Goal: Navigation & Orientation: Understand site structure

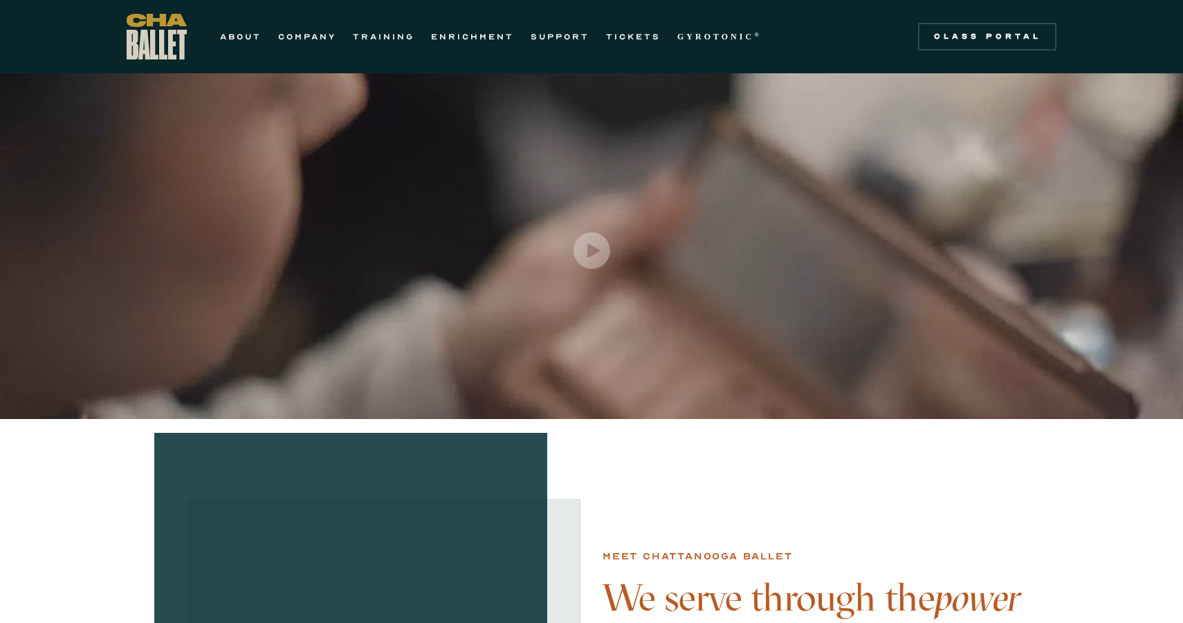
click at [414, 324] on div at bounding box center [591, 246] width 1183 height 346
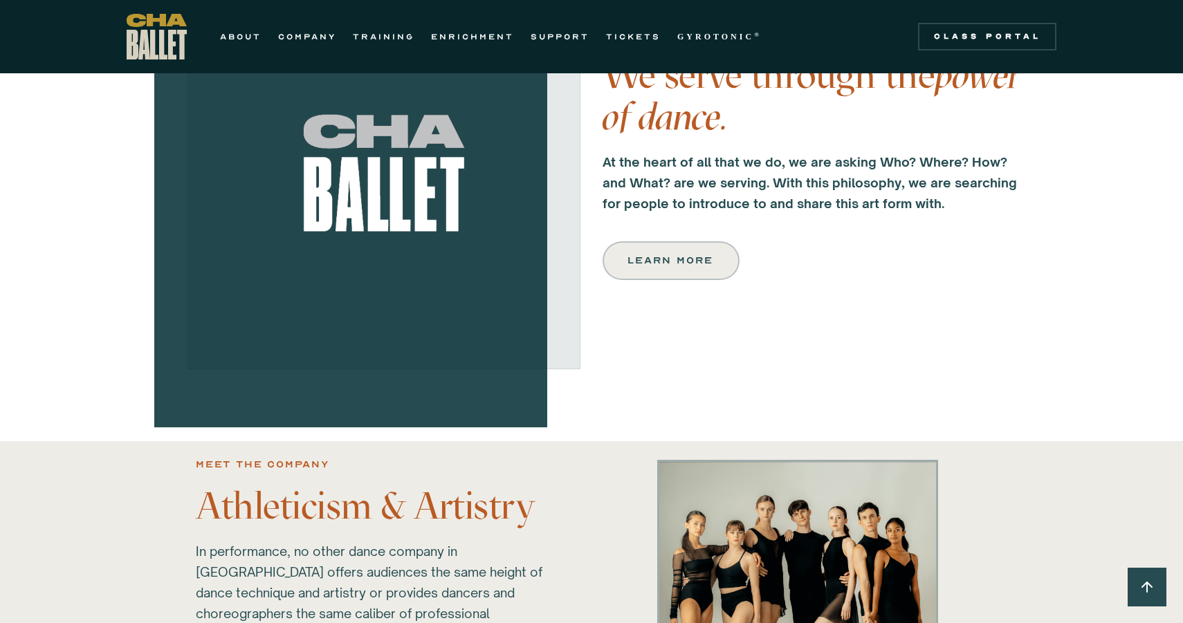
scroll to position [533, 0]
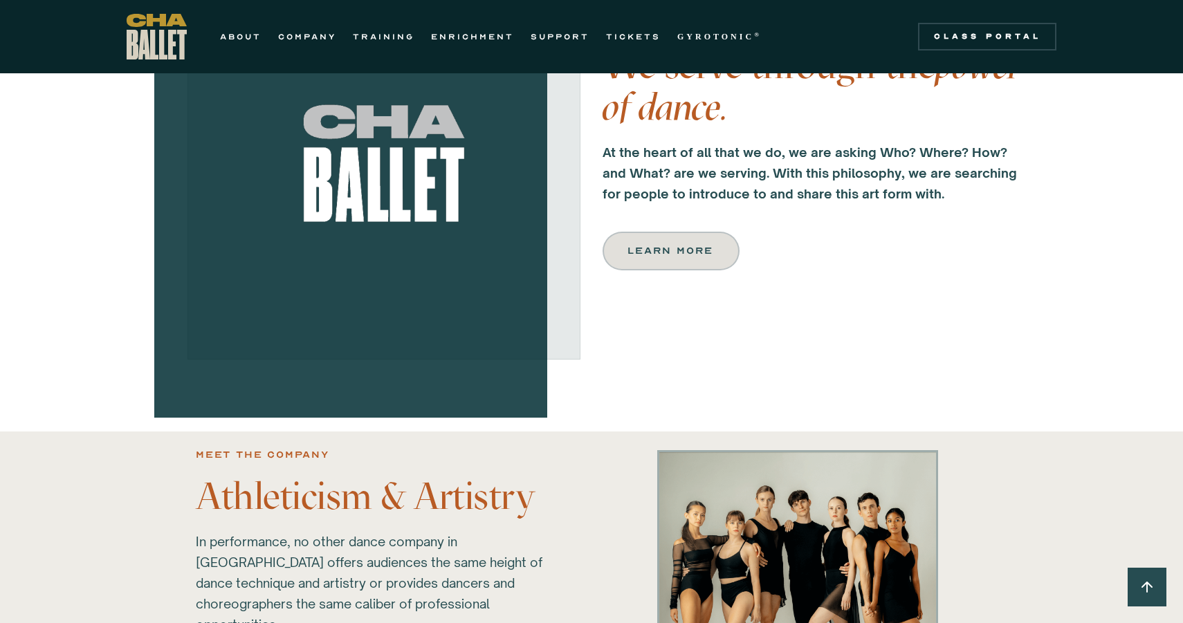
click at [646, 240] on link "Learn more" at bounding box center [671, 251] width 137 height 39
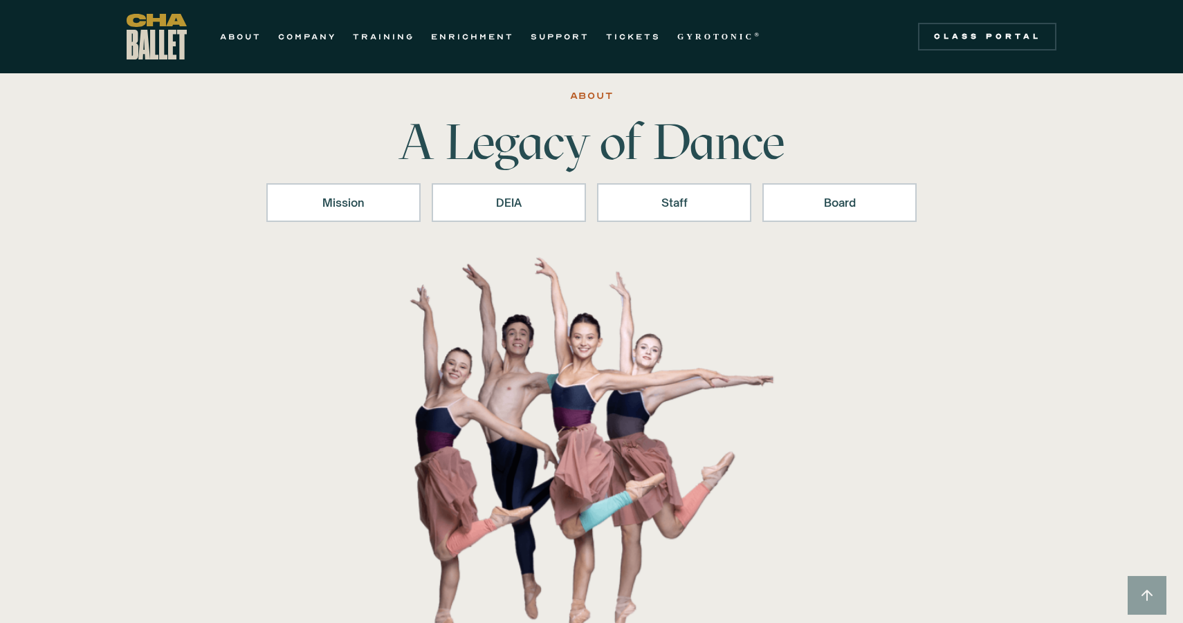
scroll to position [53, 0]
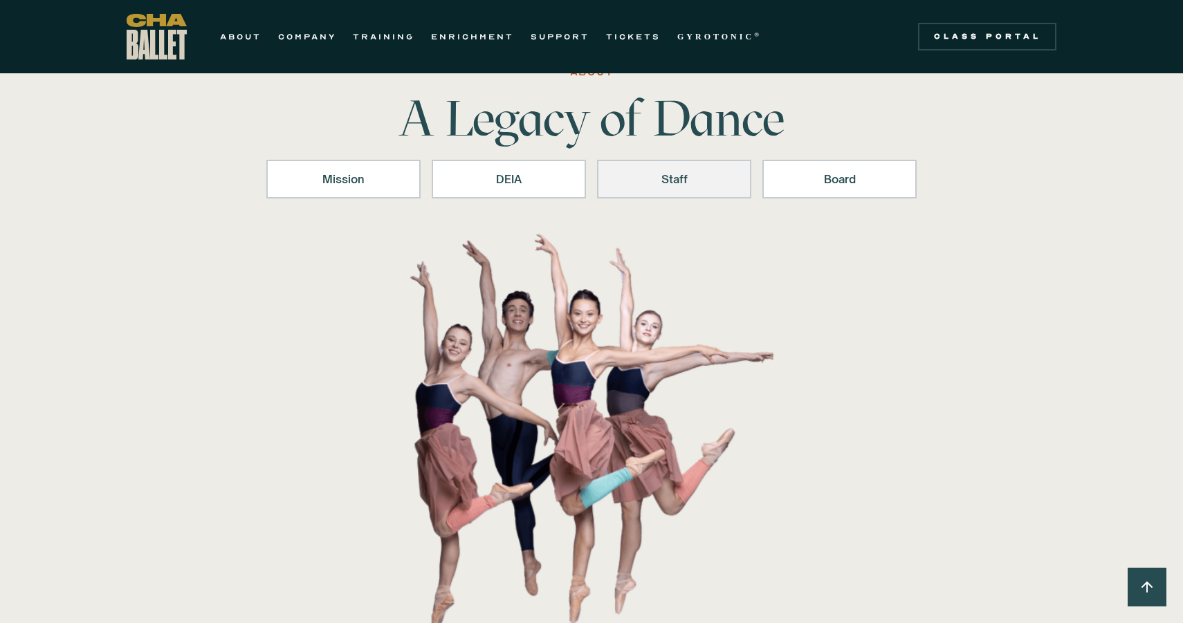
click at [667, 183] on div "Staff" at bounding box center [674, 179] width 118 height 17
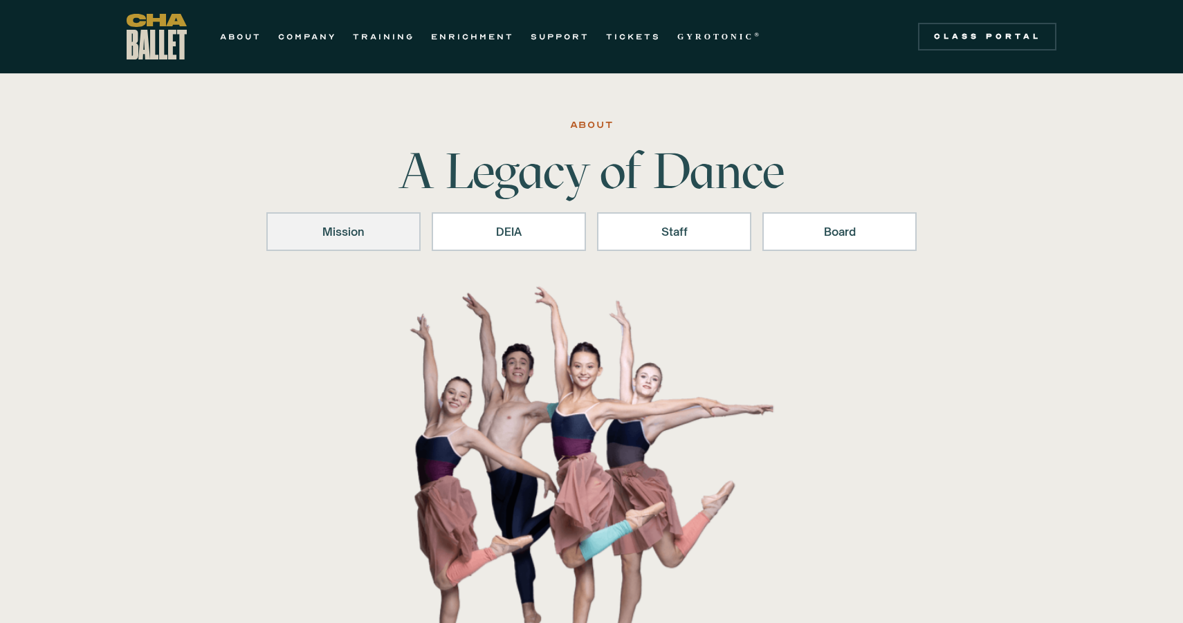
click at [384, 239] on div "Mission" at bounding box center [343, 231] width 118 height 17
click at [241, 37] on link "ABOUT" at bounding box center [241, 36] width 42 height 17
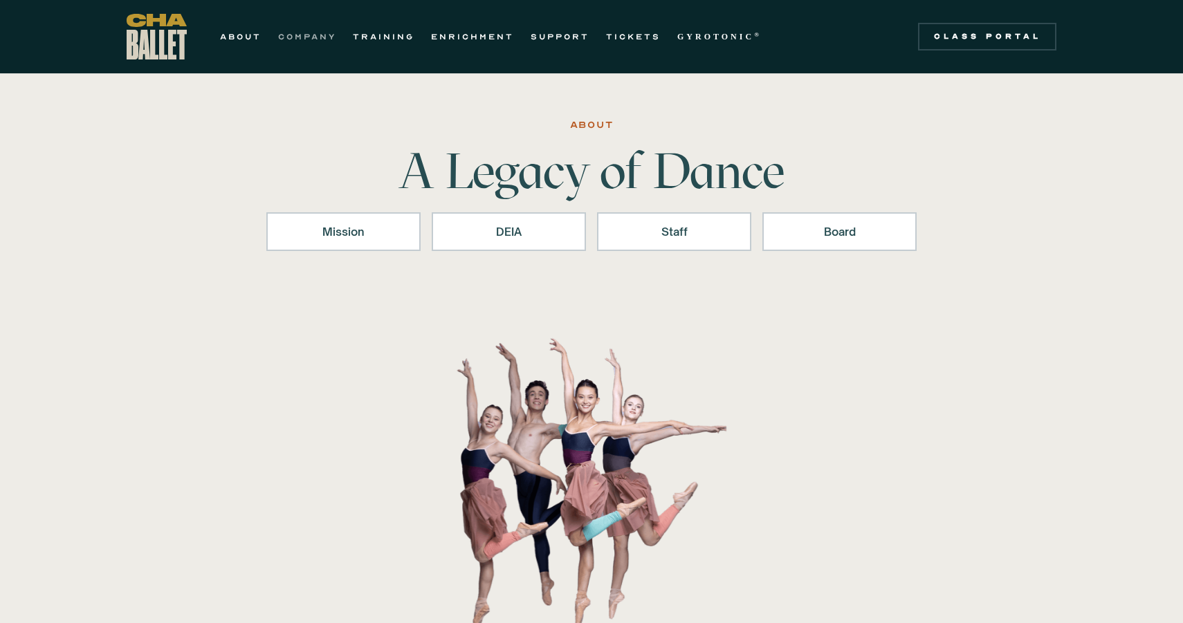
click at [316, 39] on link "COMPANY" at bounding box center [307, 36] width 58 height 17
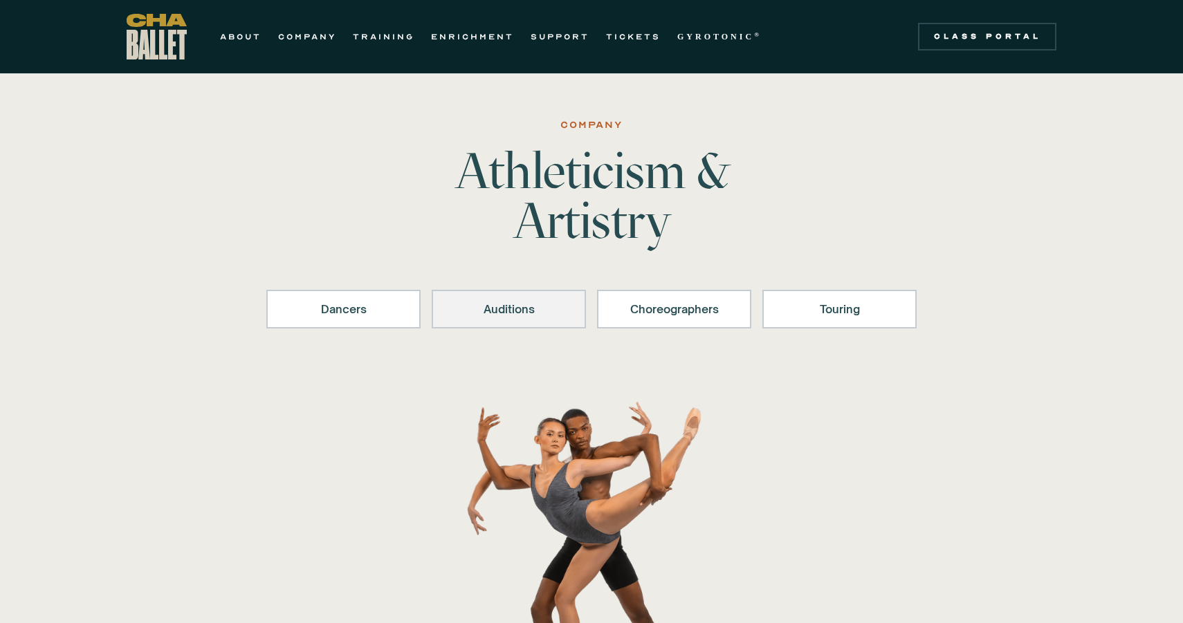
click at [508, 312] on div "Auditions" at bounding box center [509, 309] width 118 height 17
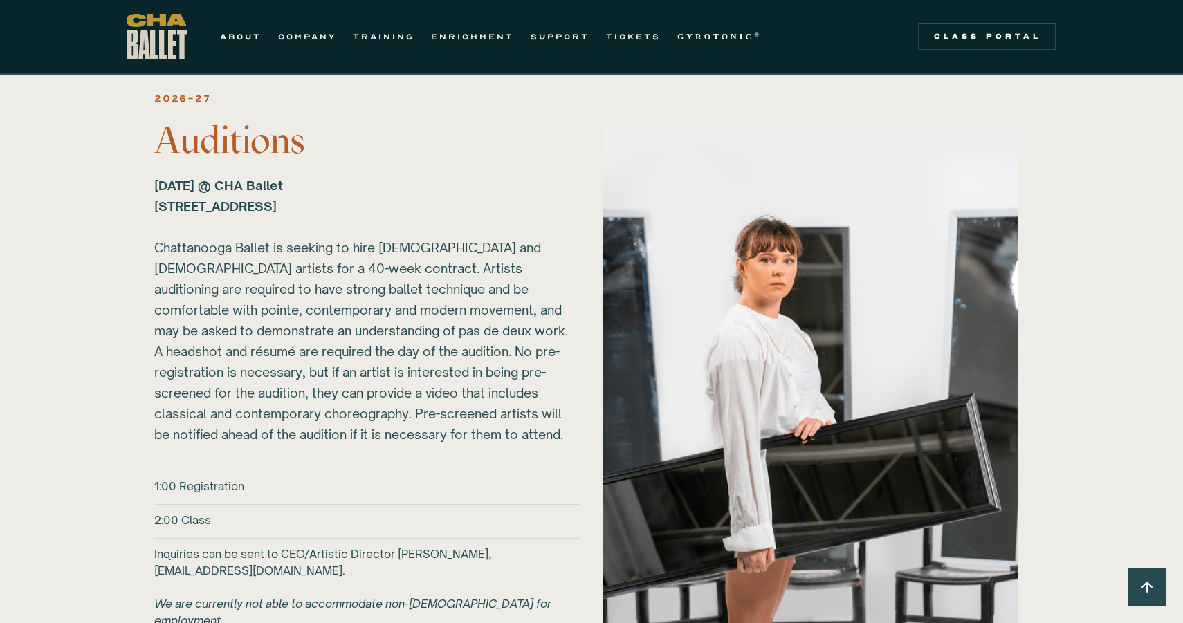
scroll to position [1499, 0]
click at [389, 39] on link "TRAINING" at bounding box center [384, 36] width 62 height 17
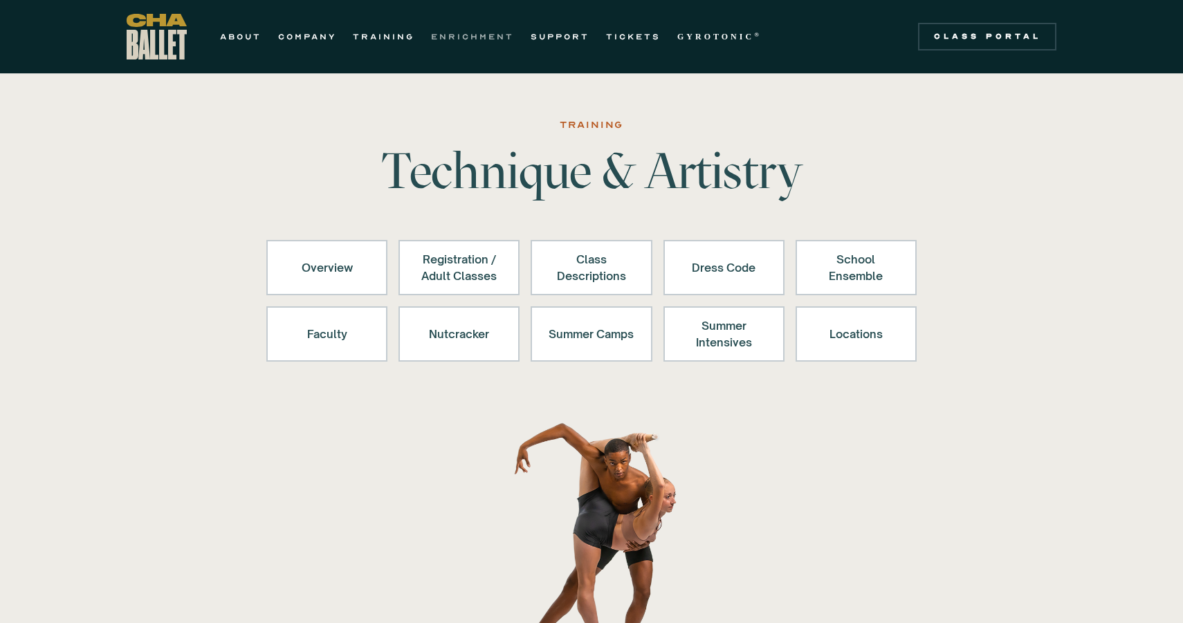
click at [473, 35] on link "ENRICHMENT" at bounding box center [472, 36] width 83 height 17
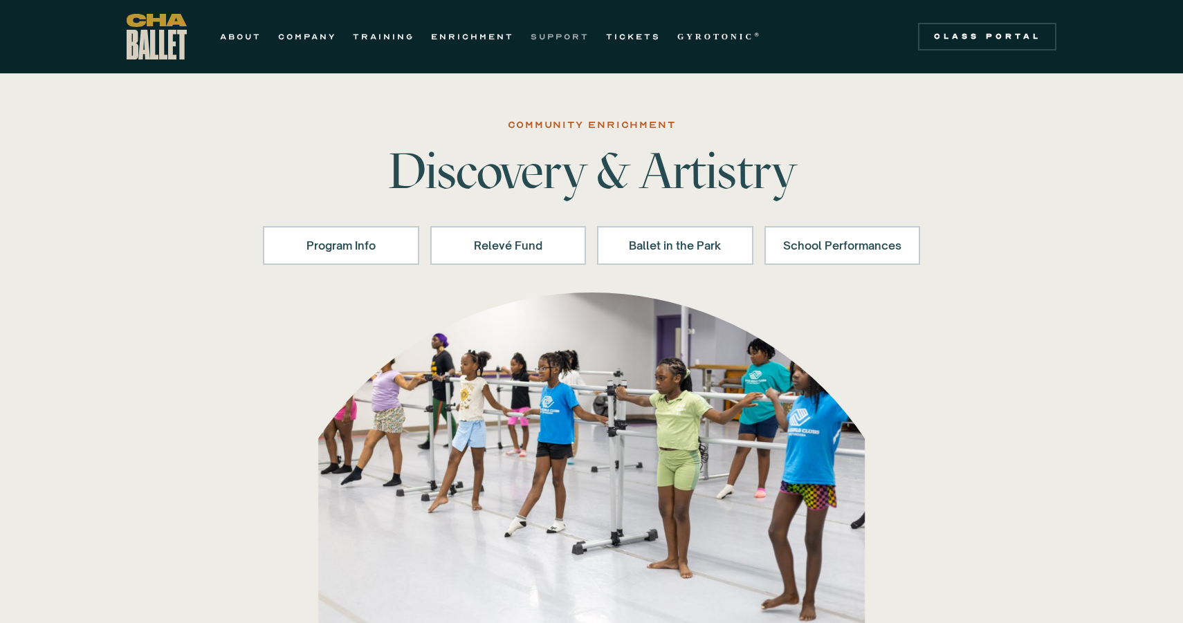
click at [549, 37] on link "SUPPORT" at bounding box center [560, 36] width 59 height 17
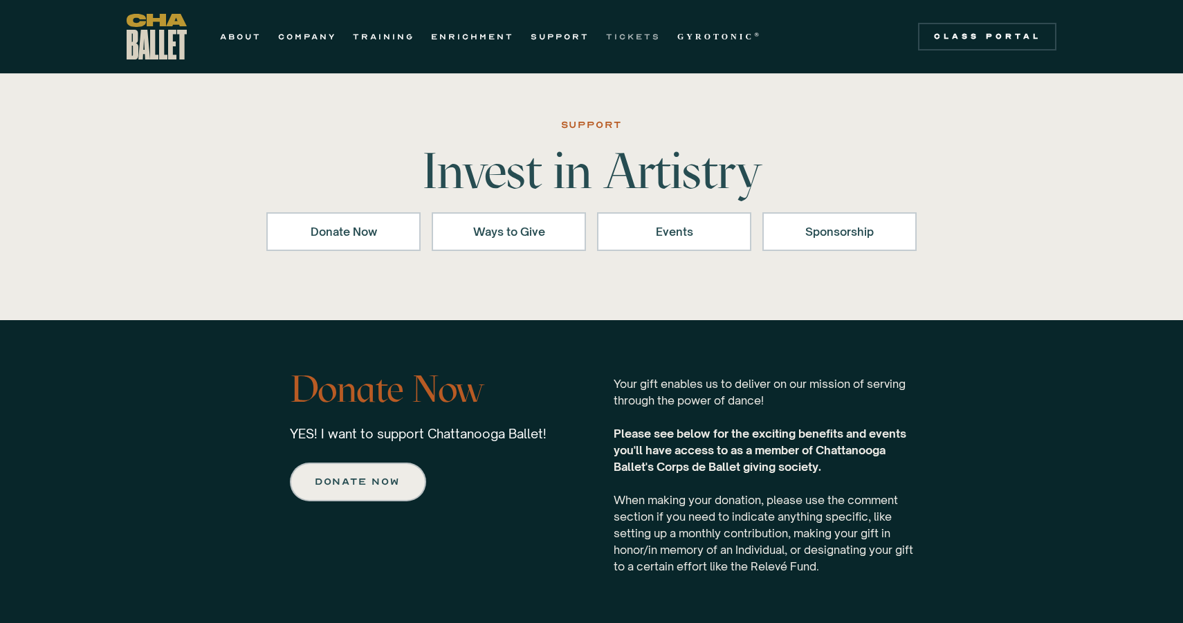
click at [625, 33] on link "TICKETS" at bounding box center [633, 36] width 55 height 17
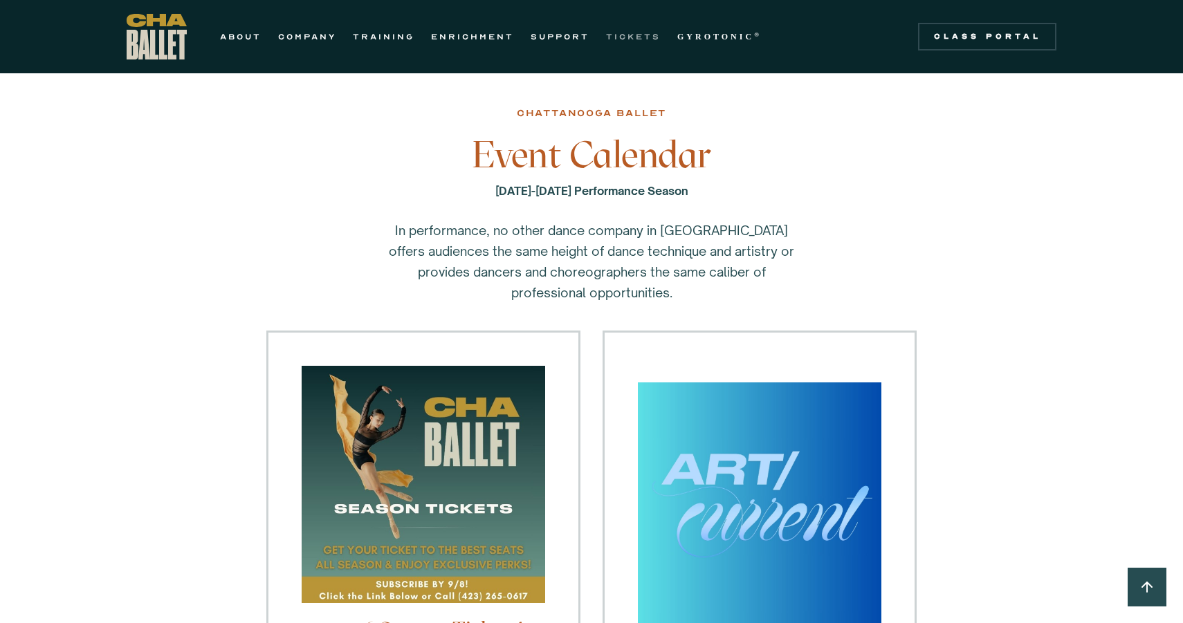
scroll to position [8, 0]
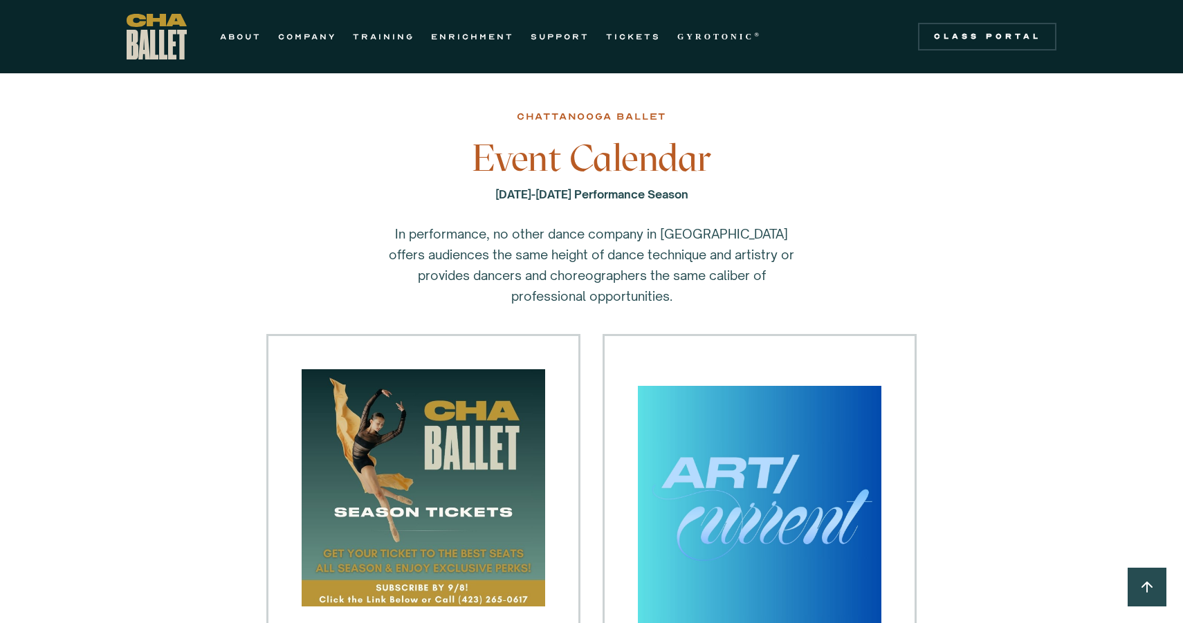
click at [722, 27] on div "ABOUT COMPANY TRAINING ENRICHMENT SUPPORT TICKETS GYROTONIC ® Information Style…" at bounding box center [448, 37] width 643 height 46
click at [714, 39] on strong "GYROTONIC" at bounding box center [715, 37] width 77 height 10
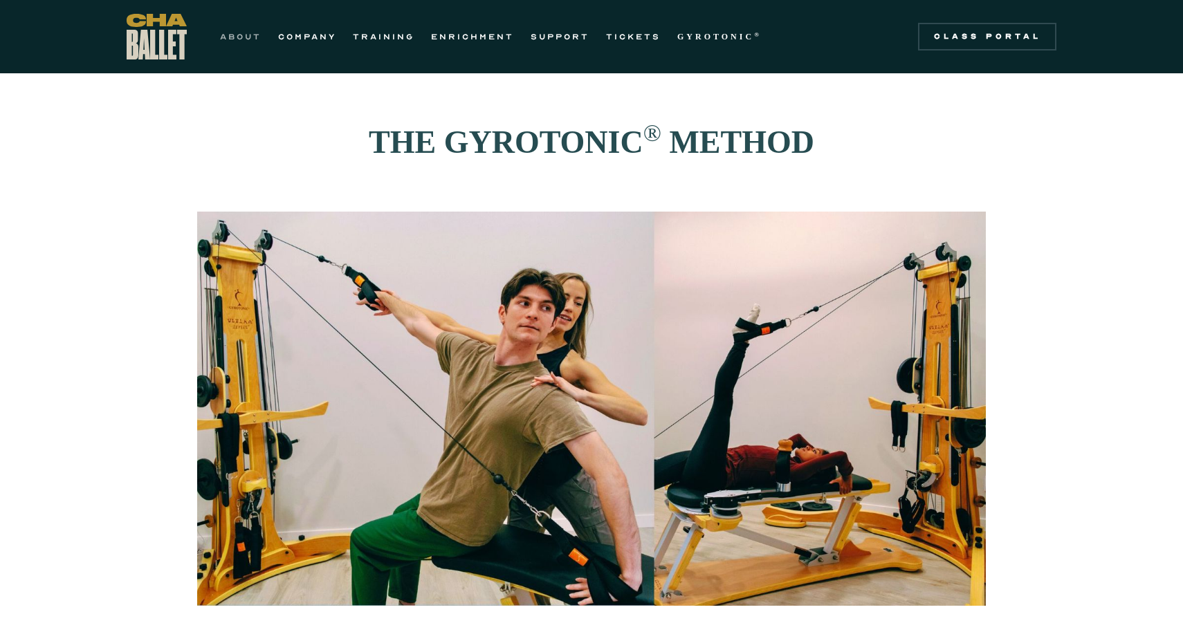
click at [241, 38] on link "ABOUT" at bounding box center [241, 36] width 42 height 17
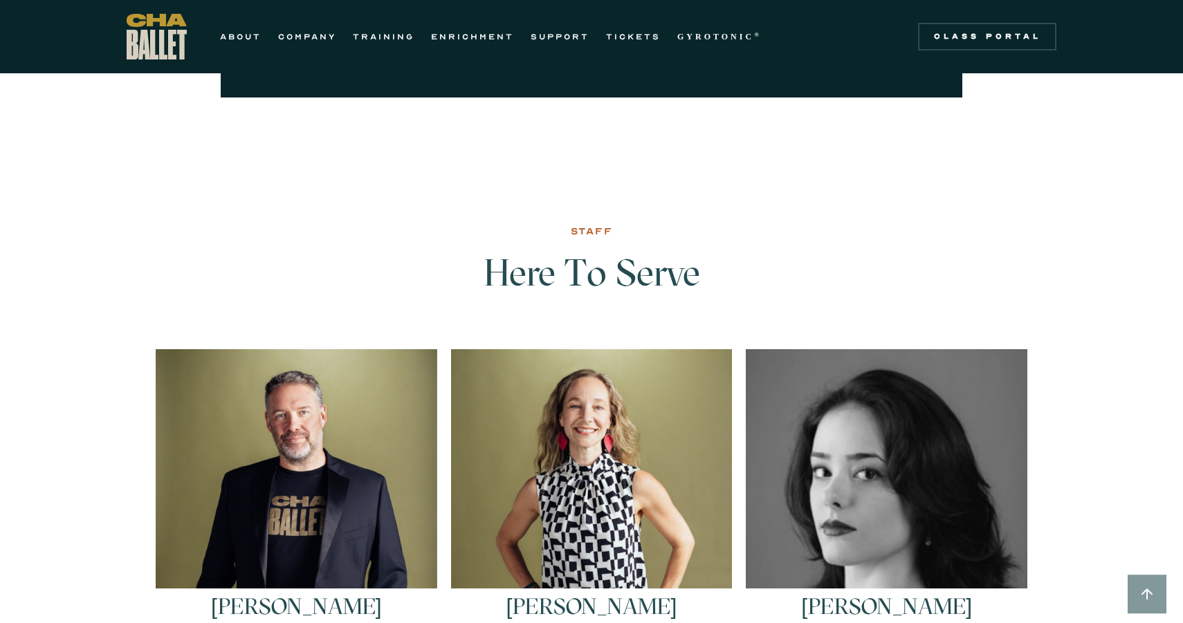
scroll to position [1836, 0]
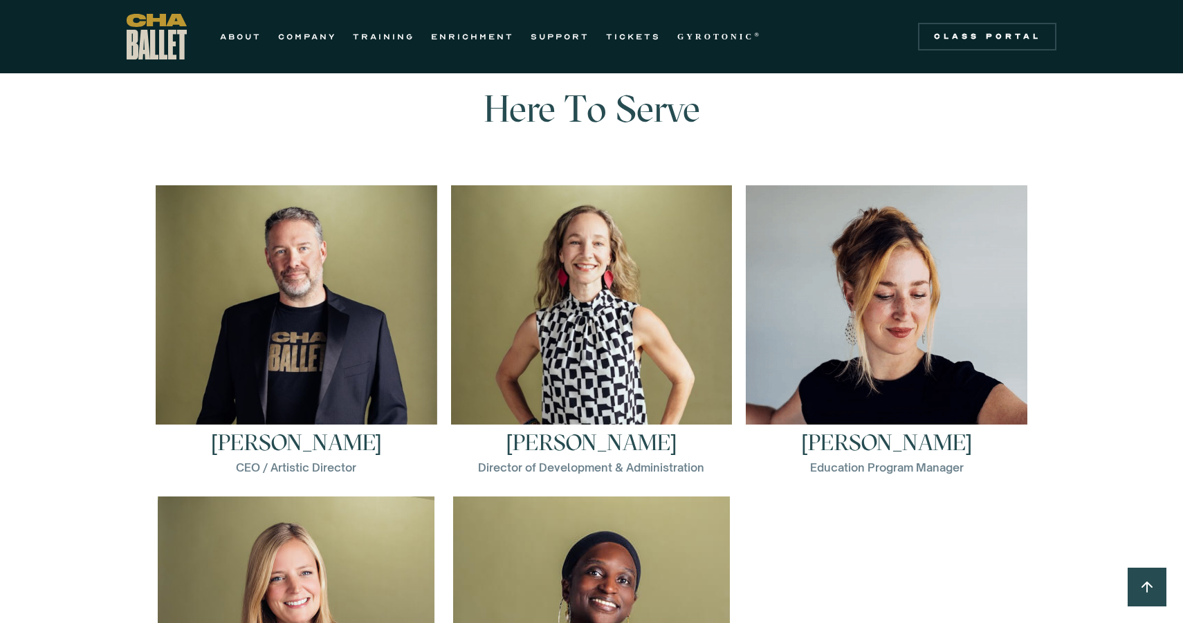
click at [848, 303] on img at bounding box center [887, 326] width 282 height 282
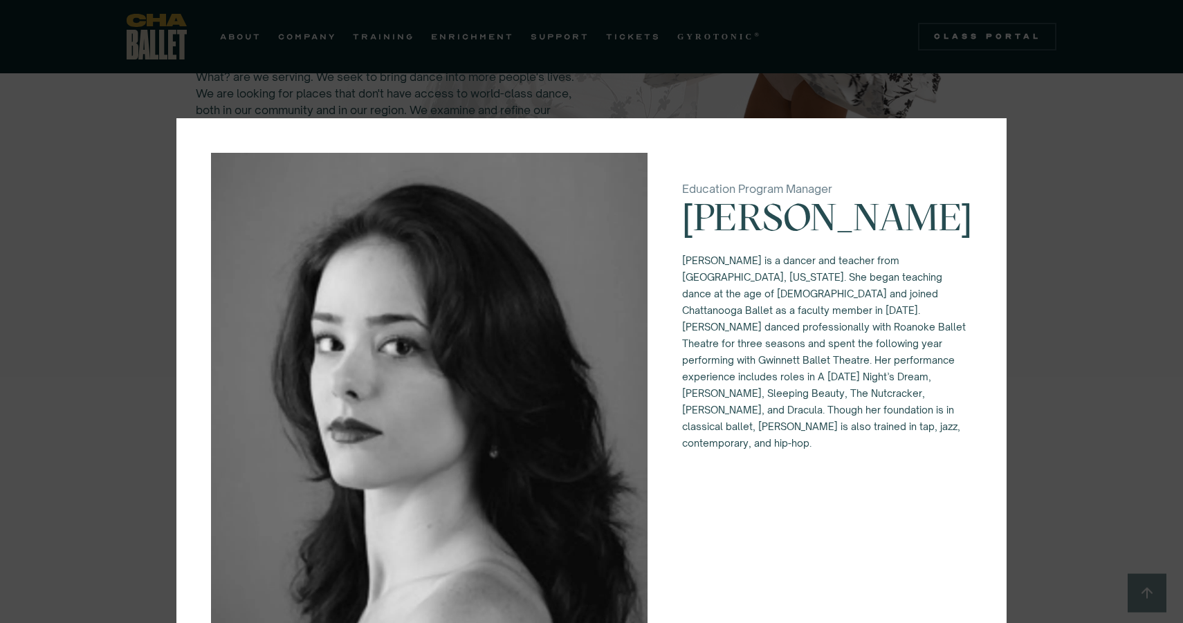
scroll to position [428, 0]
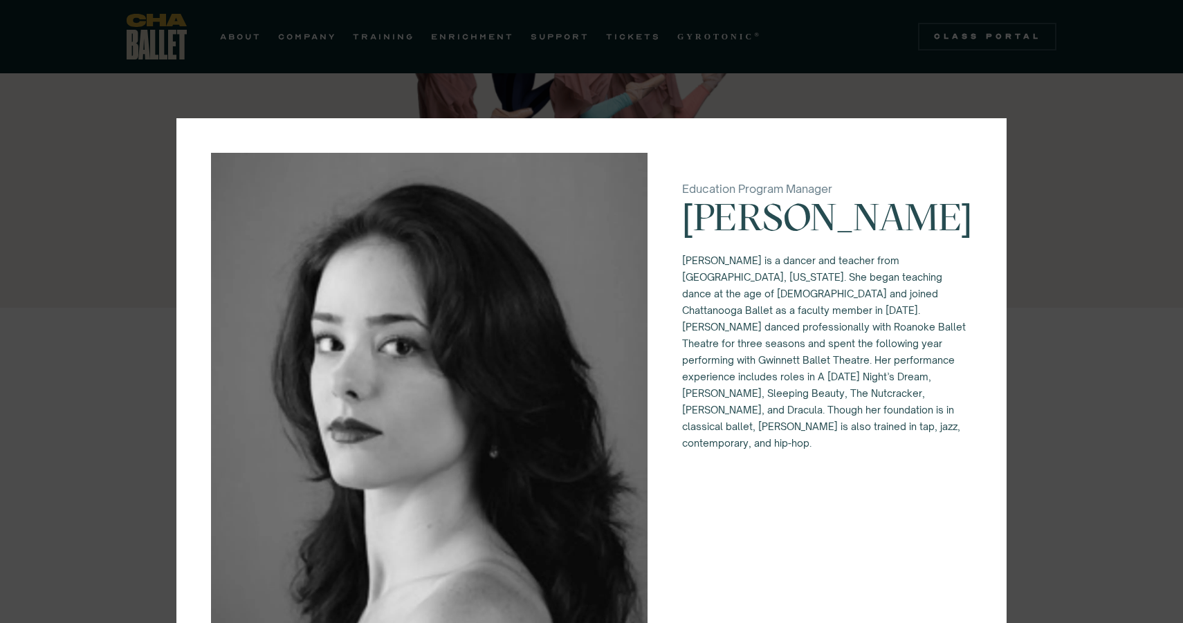
click at [1062, 131] on div "Education Program Manager Elena Bozzone Elena Bozzone is a dancer and teacher f…" at bounding box center [591, 311] width 1183 height 623
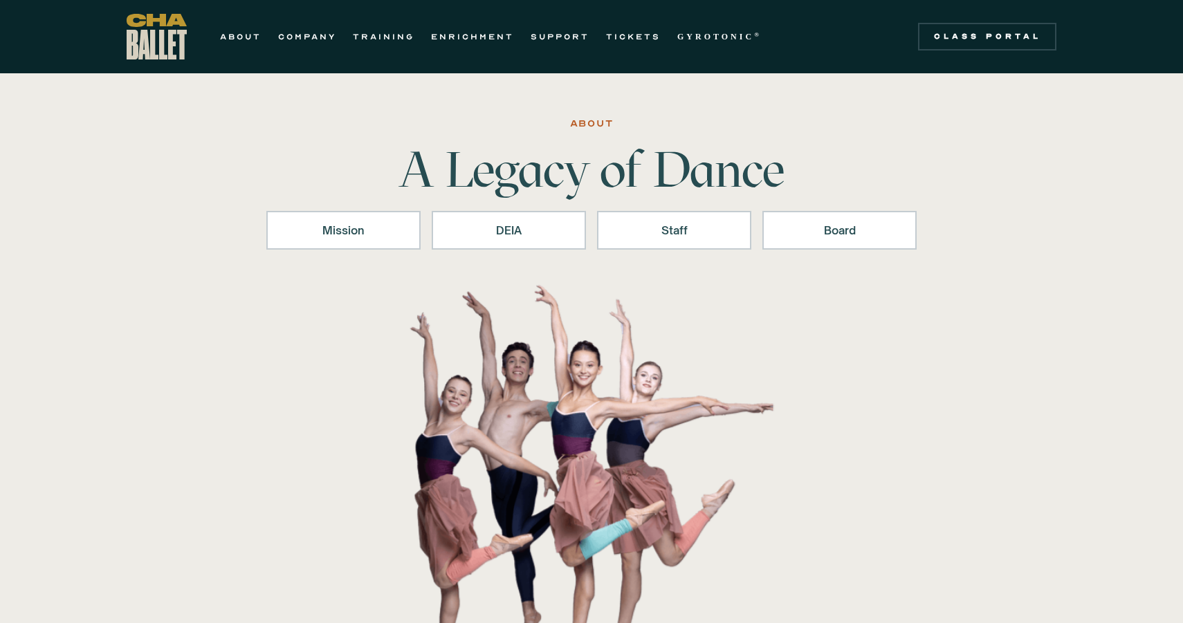
scroll to position [0, 0]
click at [733, 31] on link "GYROTONIC ®" at bounding box center [719, 36] width 84 height 17
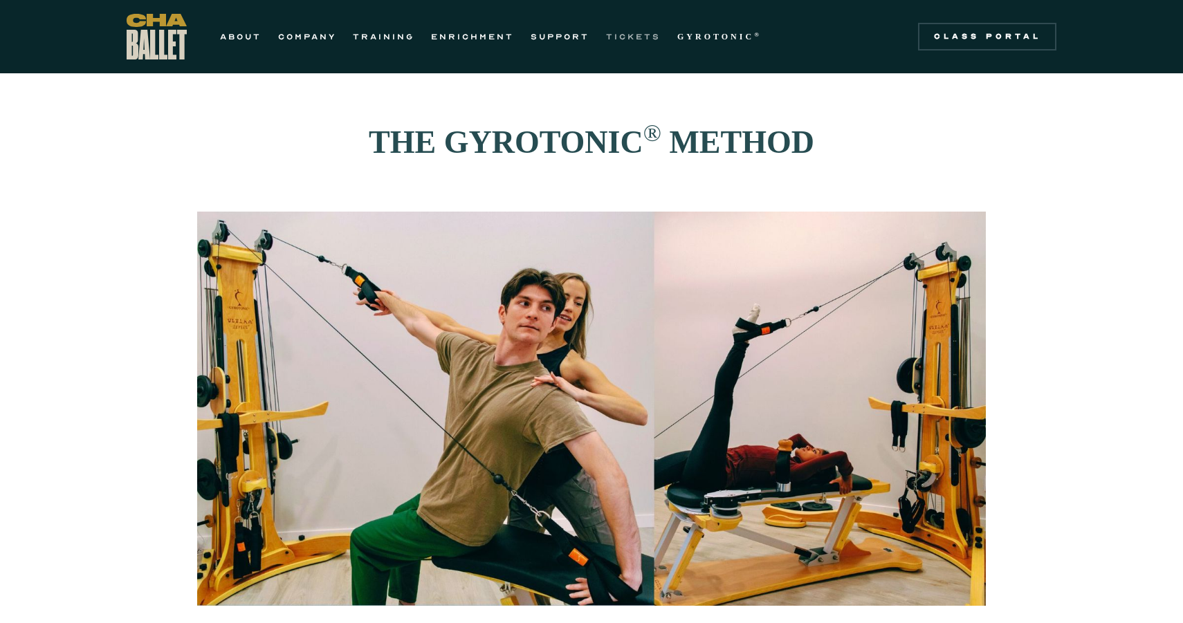
click at [637, 35] on link "TICKETS" at bounding box center [633, 36] width 55 height 17
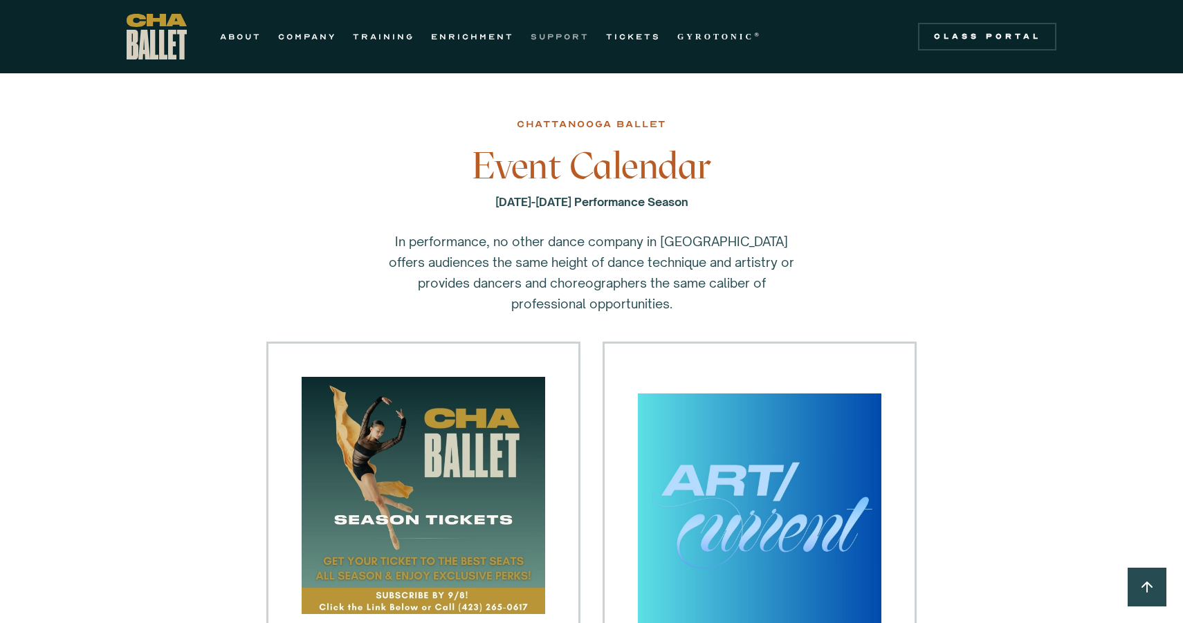
click at [549, 33] on link "SUPPORT" at bounding box center [560, 36] width 59 height 17
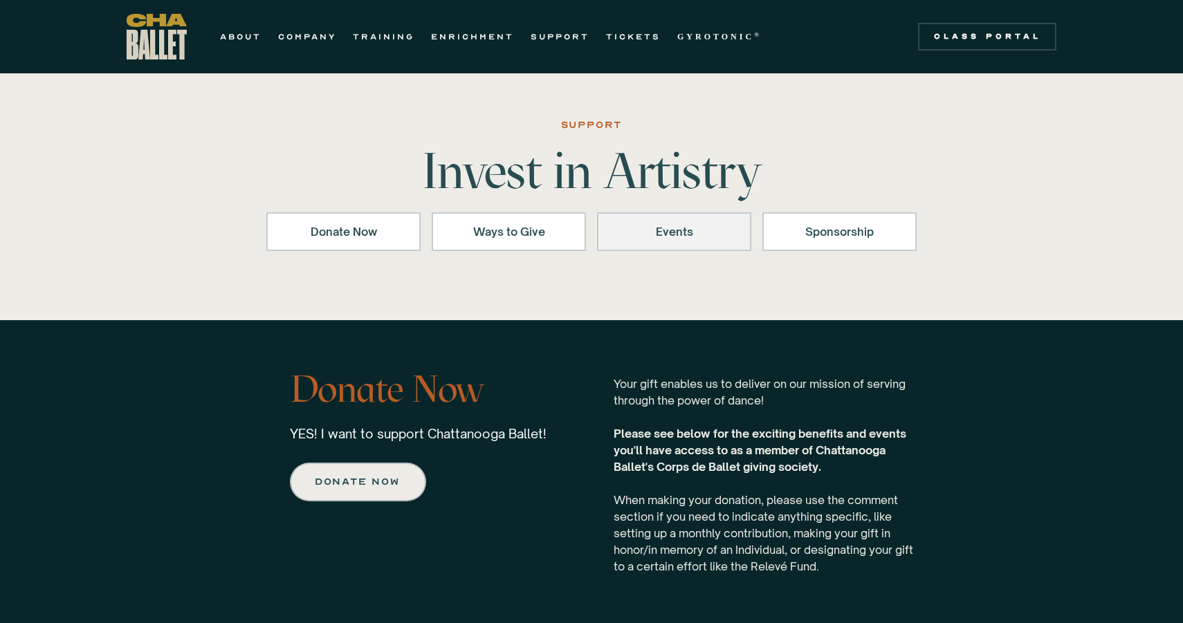
click at [685, 244] on link "Events" at bounding box center [674, 231] width 154 height 39
click at [555, 35] on link "SUPPORT" at bounding box center [560, 36] width 59 height 17
click at [486, 37] on link "ENRICHMENT" at bounding box center [472, 36] width 83 height 17
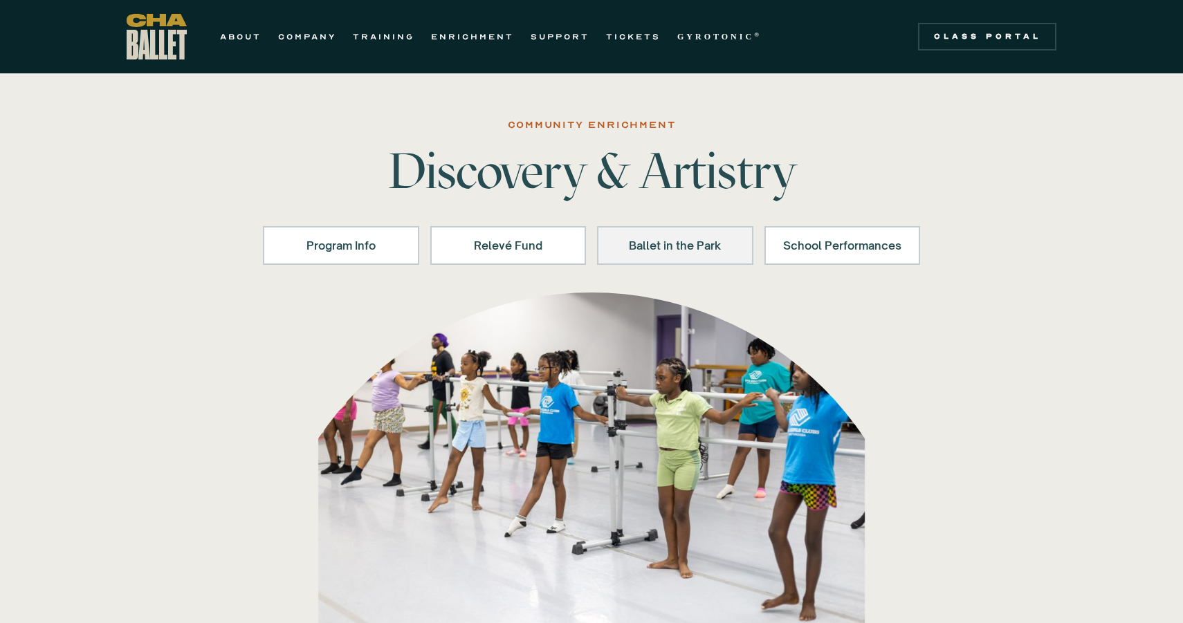
click at [642, 250] on div "Ballet in the Park" at bounding box center [675, 245] width 120 height 17
click at [314, 37] on link "COMPANY" at bounding box center [307, 36] width 58 height 17
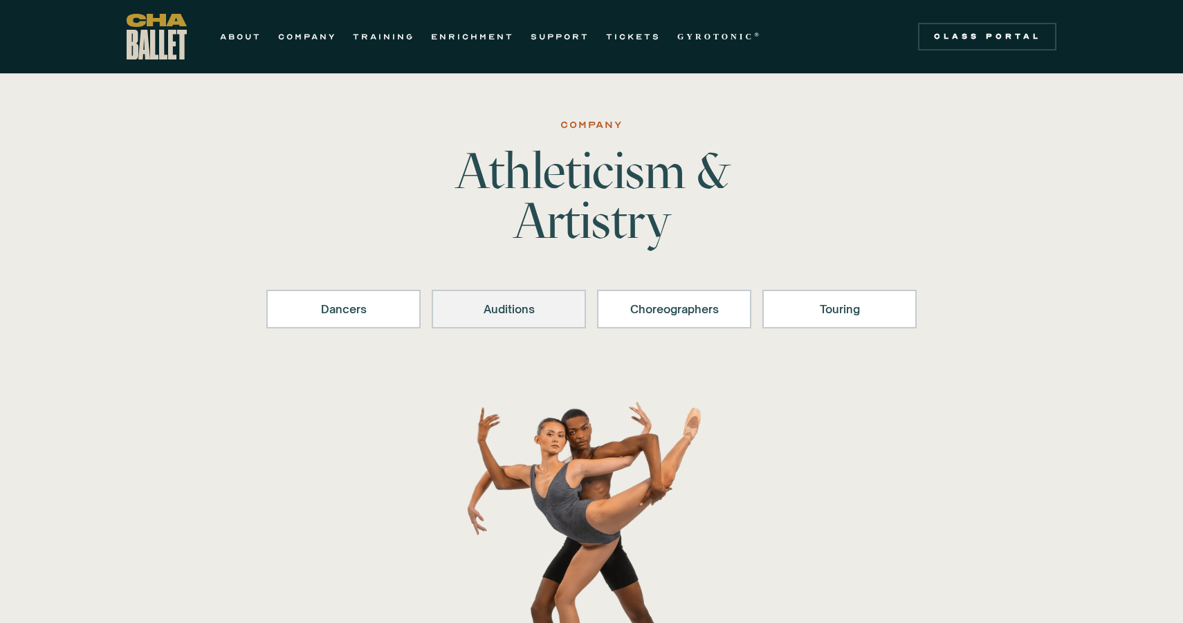
click at [582, 313] on link "Auditions" at bounding box center [509, 309] width 154 height 39
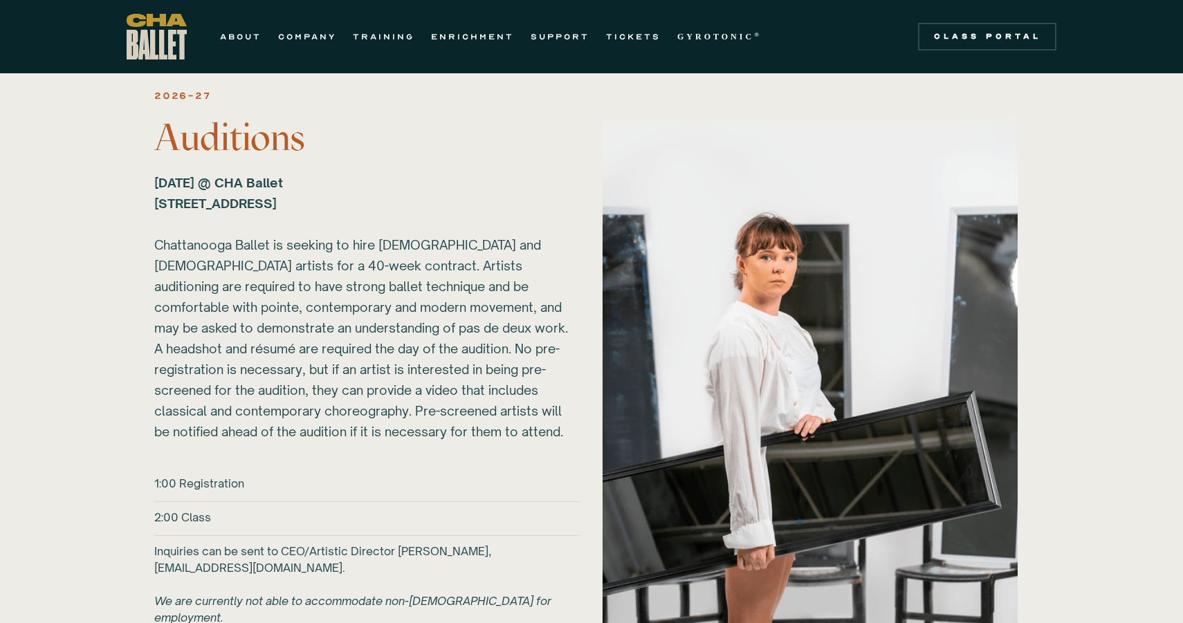
scroll to position [1505, 0]
